Goal: Obtain resource: Download file/media

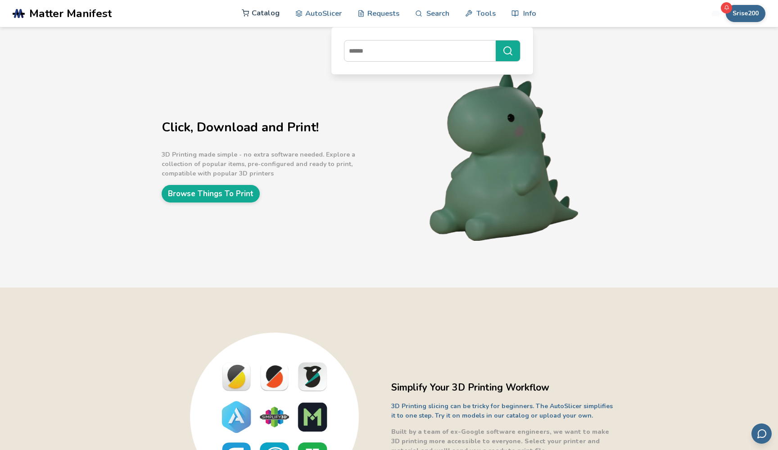
click at [274, 17] on link "Catalog" at bounding box center [261, 13] width 38 height 27
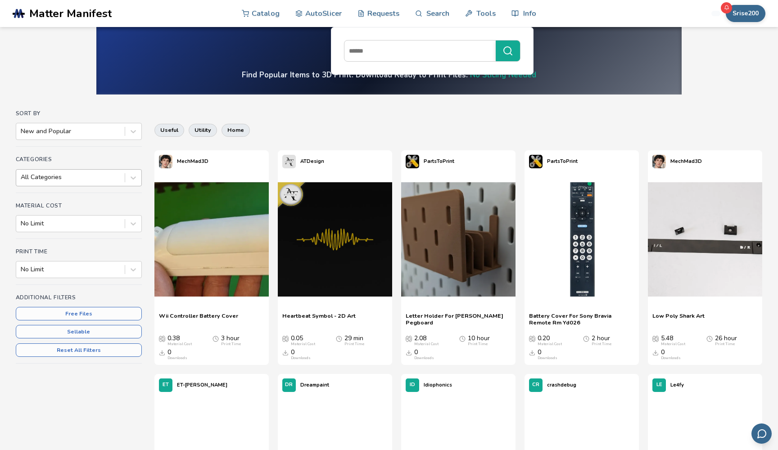
click at [70, 181] on div at bounding box center [71, 177] width 100 height 9
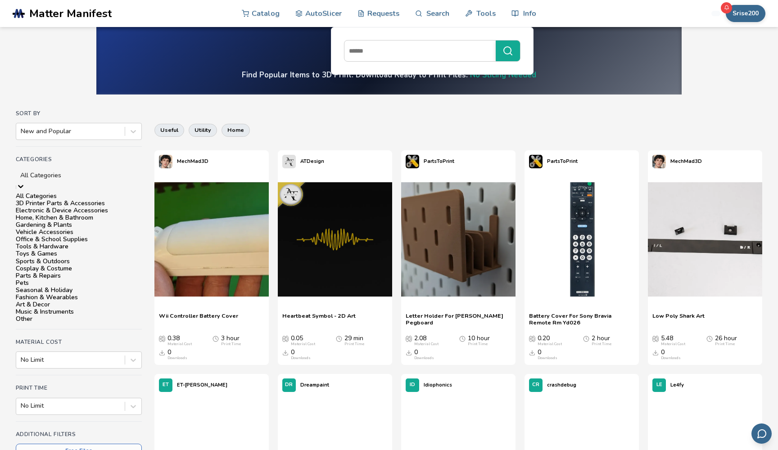
click at [66, 236] on div "Vehicle Accessories" at bounding box center [79, 232] width 126 height 7
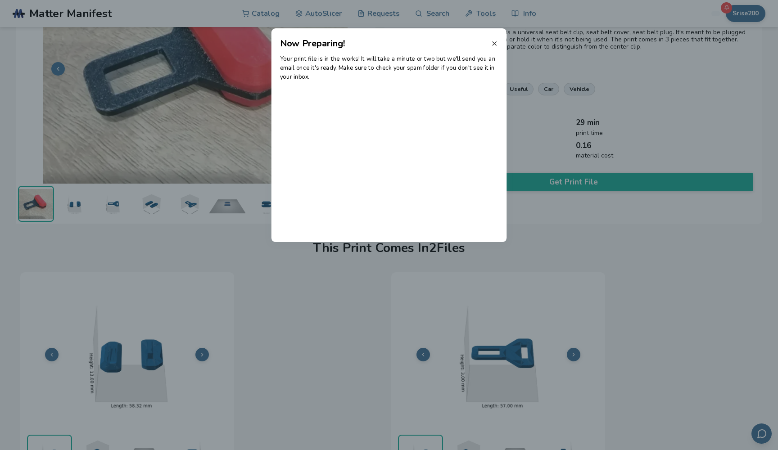
click at [498, 41] on icon at bounding box center [494, 43] width 7 height 7
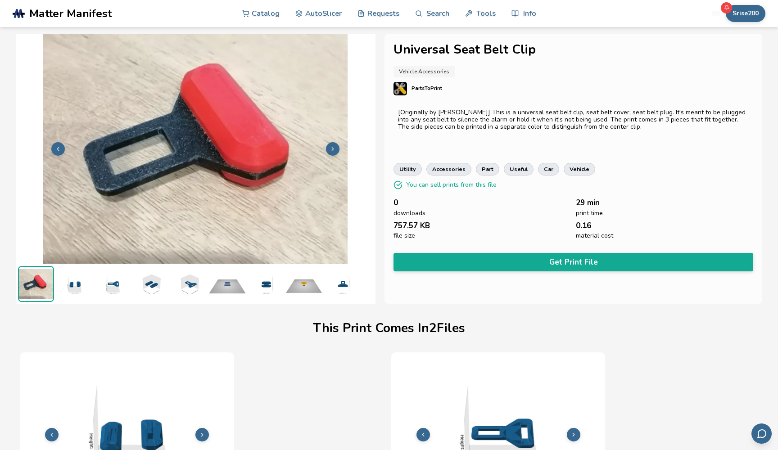
click at [82, 15] on span "Matter Manifest" at bounding box center [70, 13] width 82 height 13
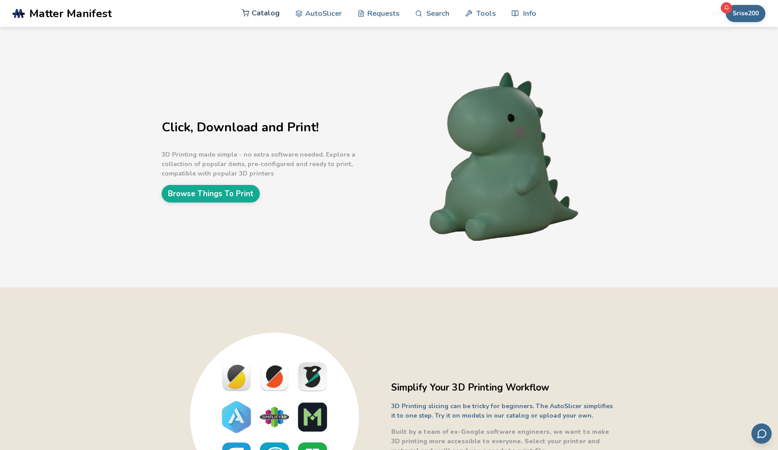
click at [260, 17] on link "Catalog" at bounding box center [261, 13] width 38 height 27
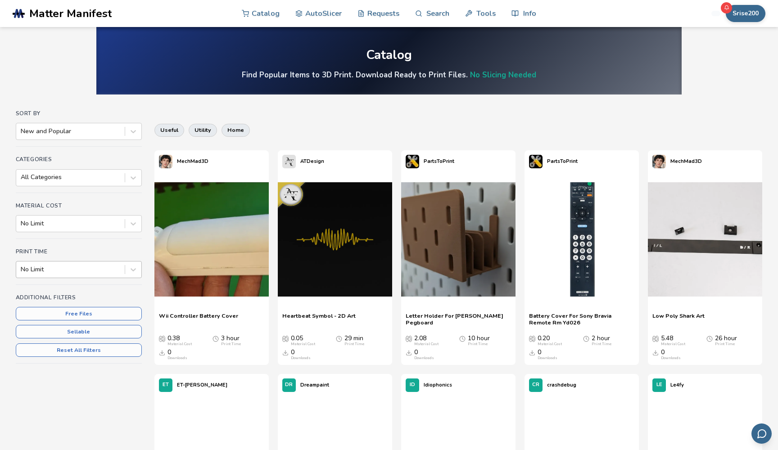
click at [100, 272] on div at bounding box center [71, 269] width 100 height 9
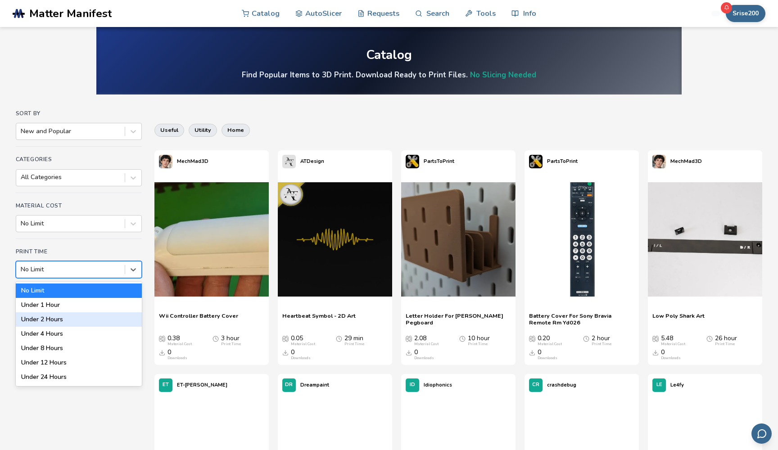
click at [86, 315] on div "Under 2 Hours" at bounding box center [79, 320] width 126 height 14
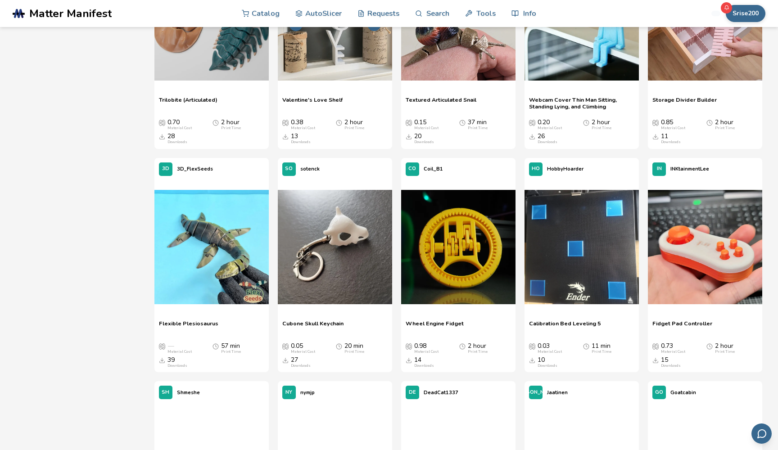
scroll to position [888, 0]
drag, startPoint x: 350, startPoint y: 368, endPoint x: 350, endPoint y: 364, distance: 5.0
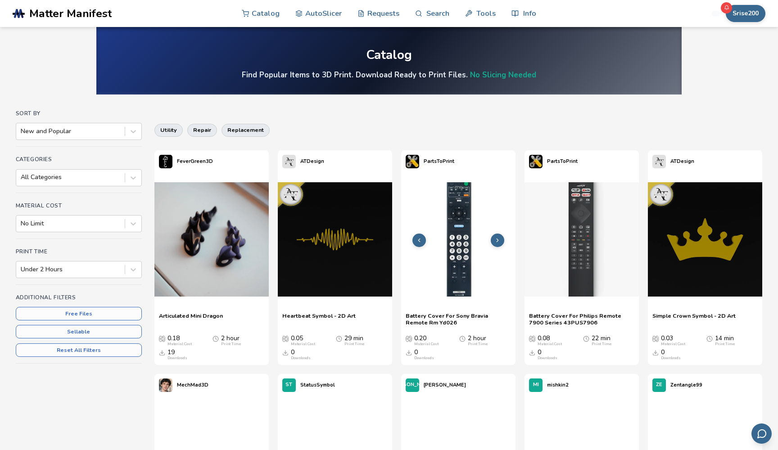
scroll to position [0, 0]
